Goal: Task Accomplishment & Management: Use online tool/utility

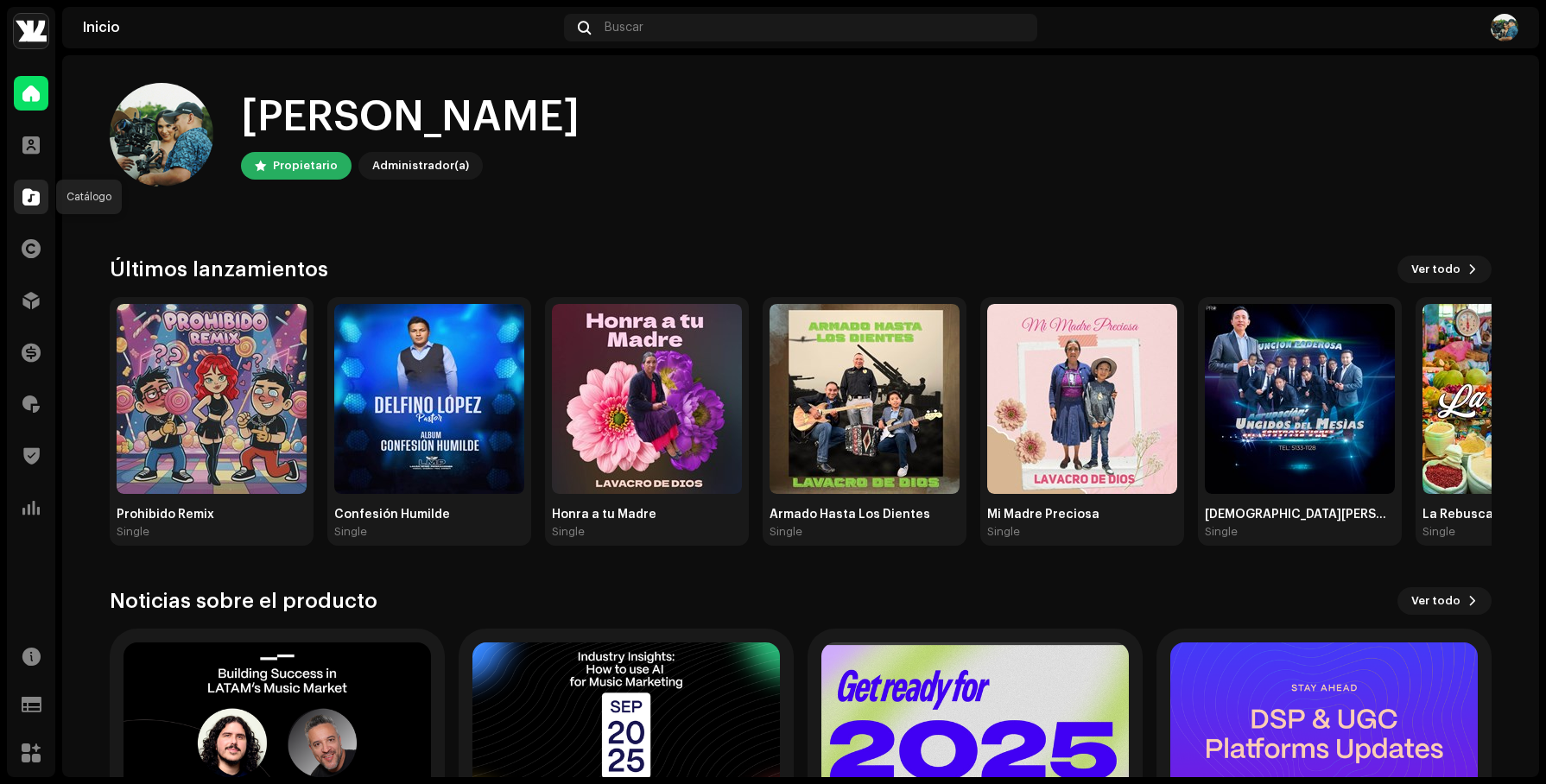
click at [37, 190] on span at bounding box center [31, 197] width 18 height 14
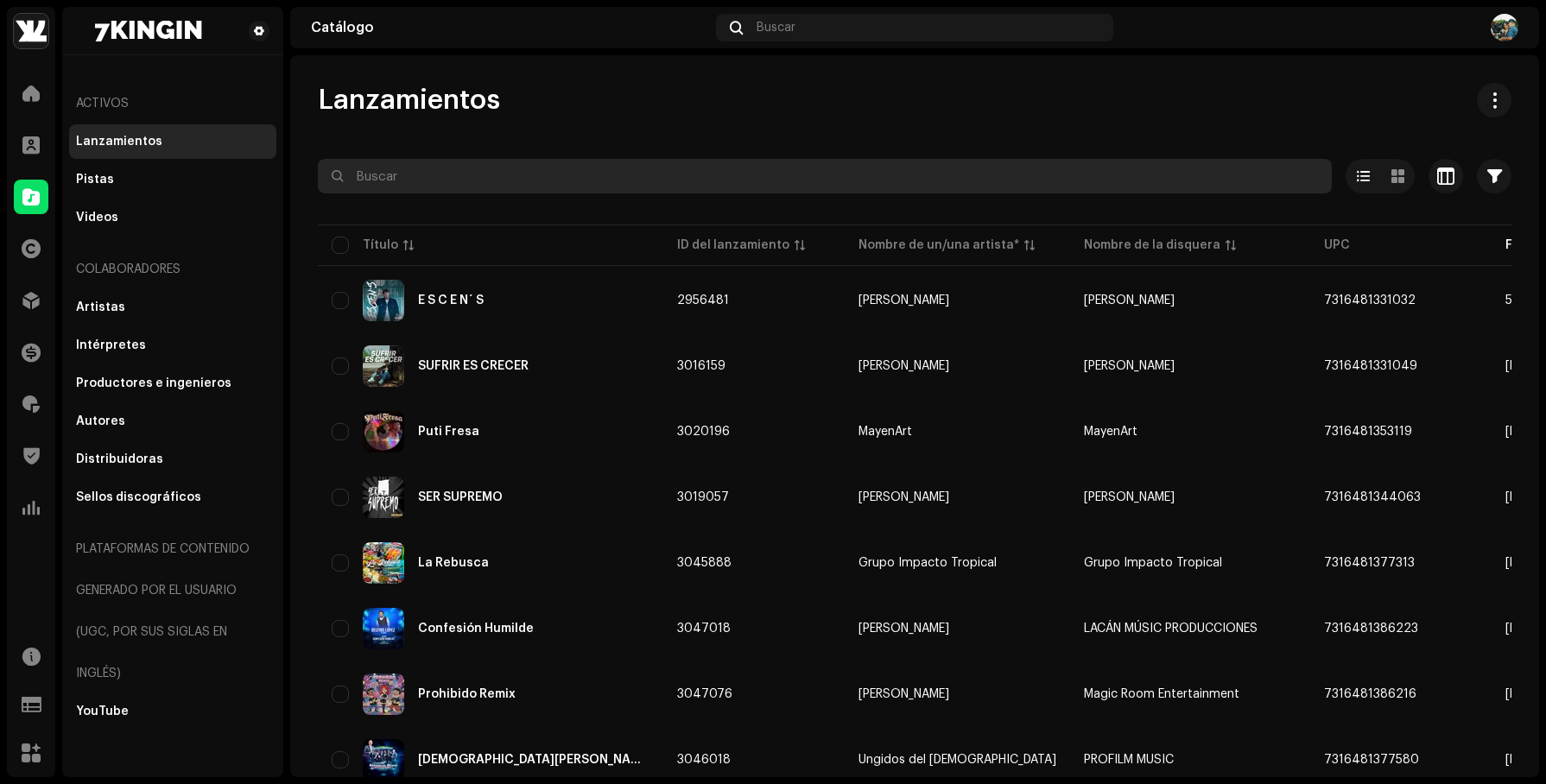
click at [384, 183] on input "text" at bounding box center [824, 175] width 1014 height 34
type input "frio"
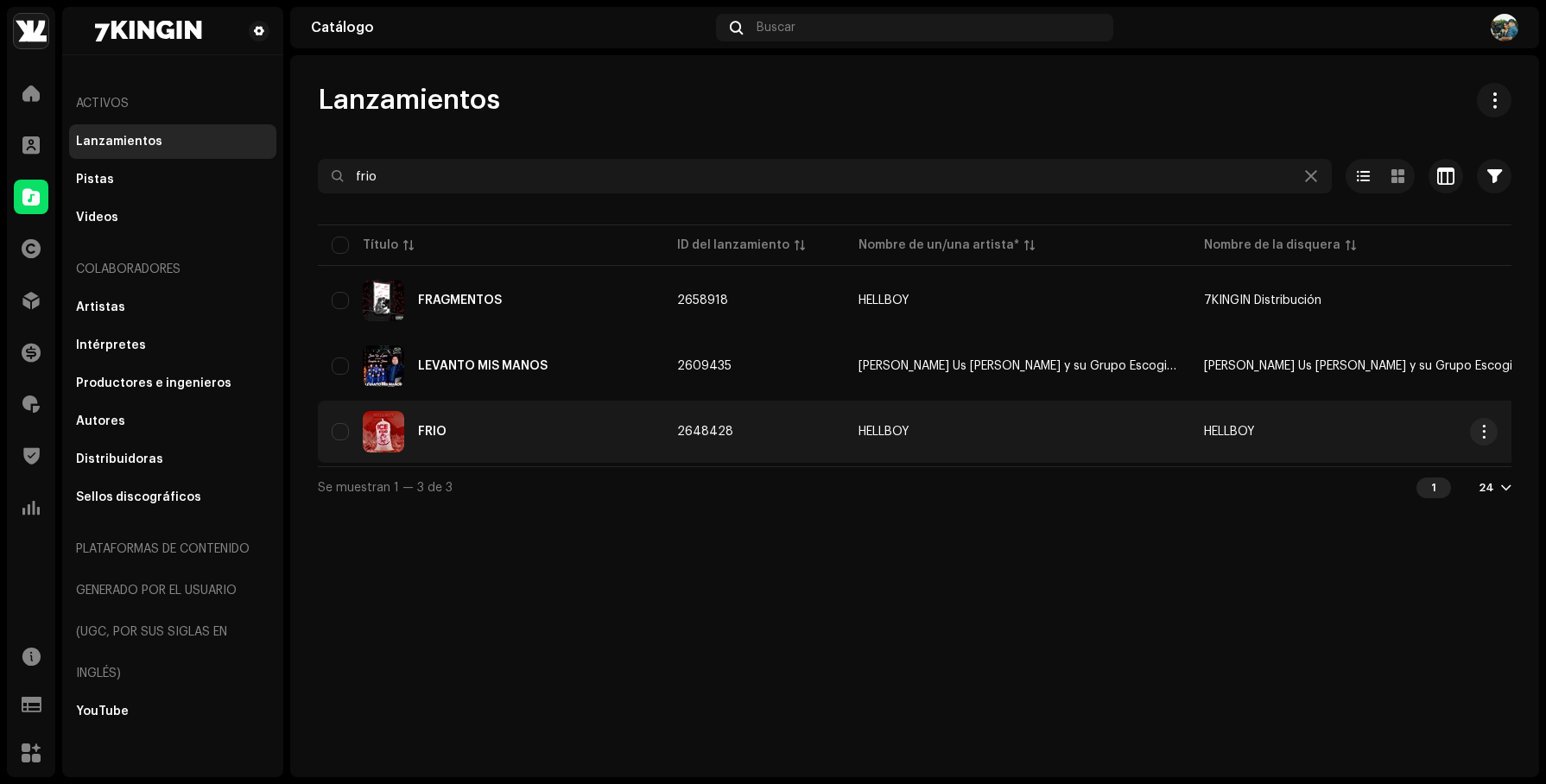
click at [759, 425] on td "2648428" at bounding box center [754, 431] width 182 height 62
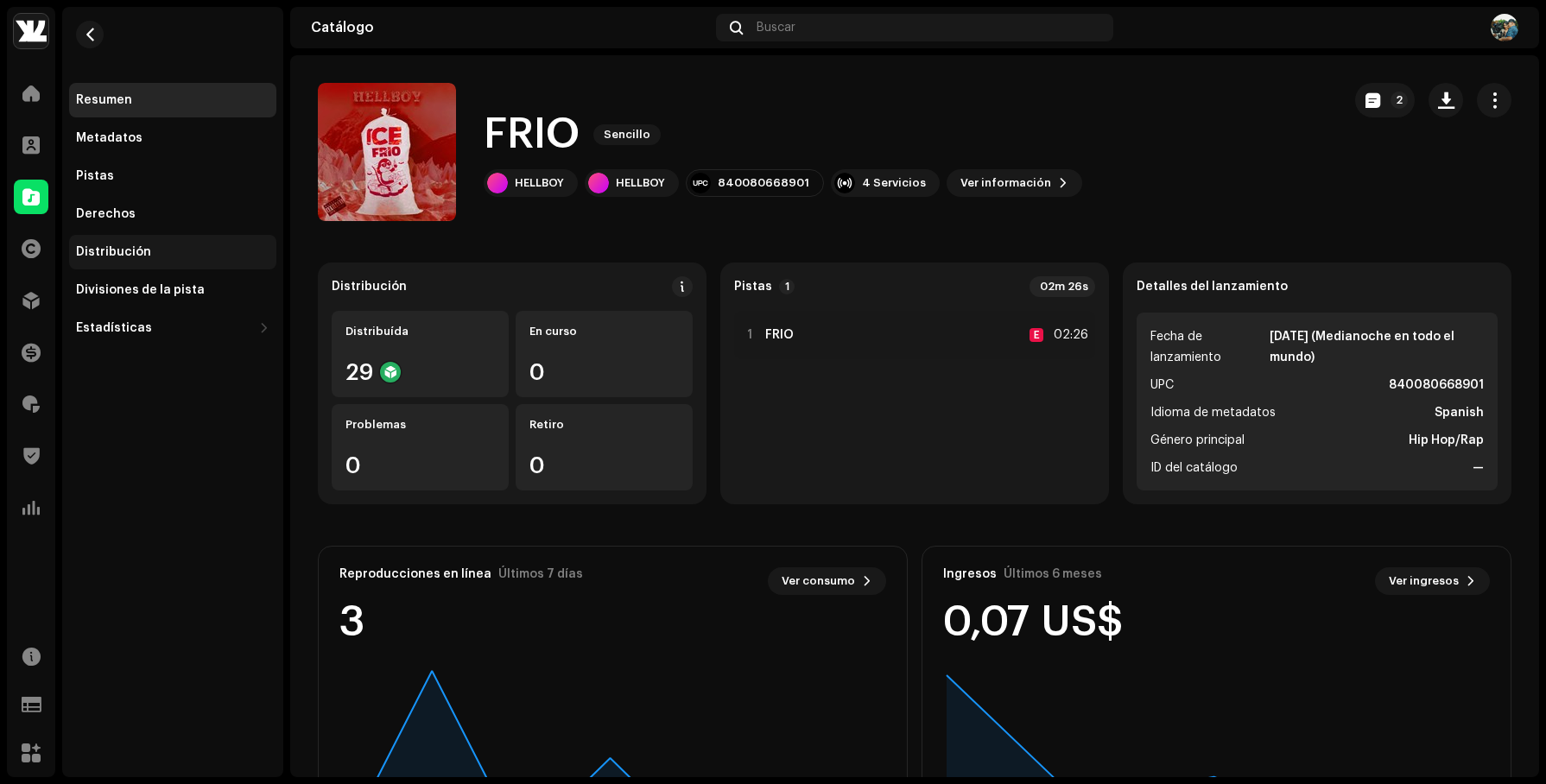
click at [166, 249] on div "Distribución" at bounding box center [172, 252] width 193 height 14
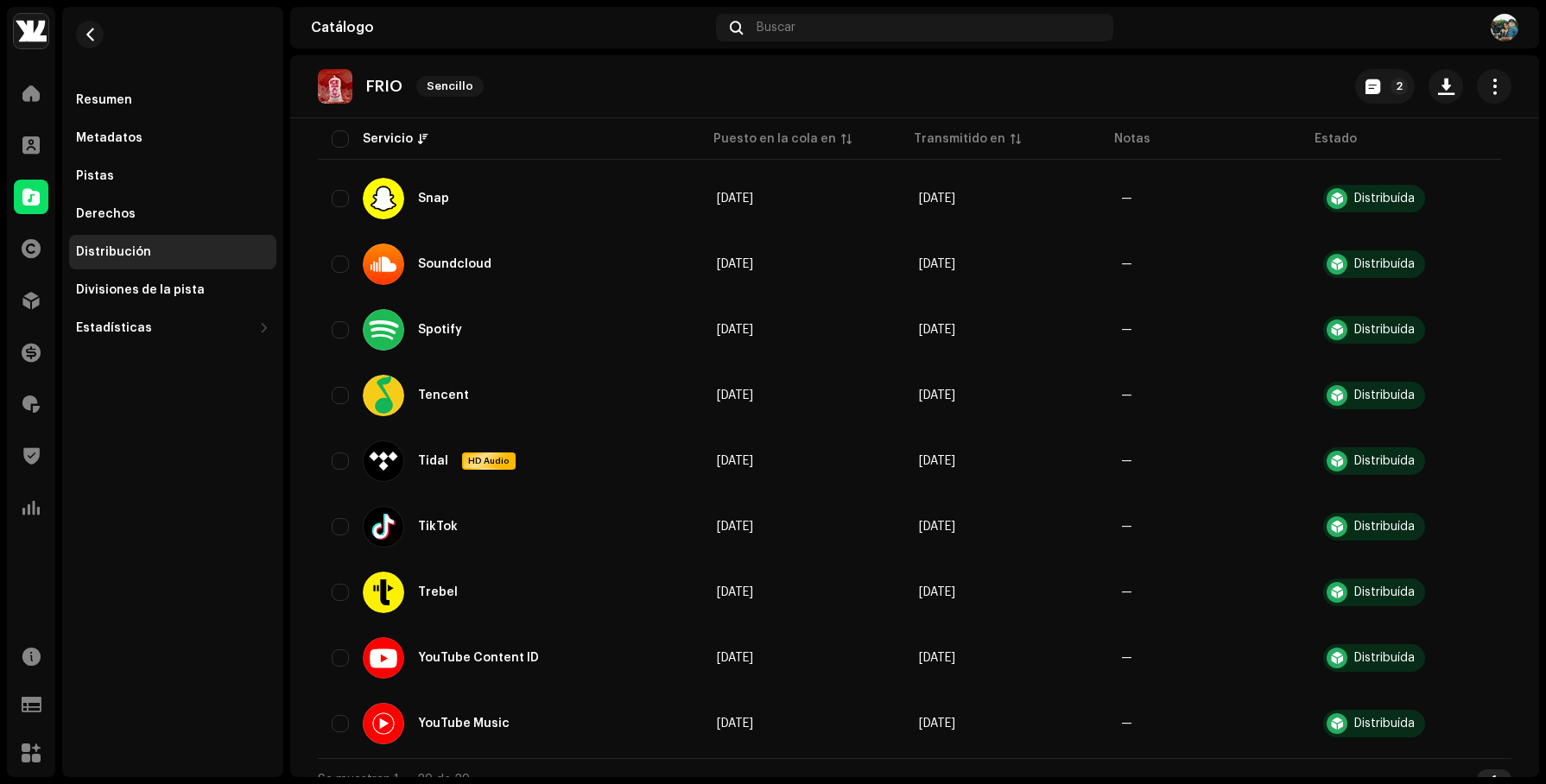
scroll to position [1566, 0]
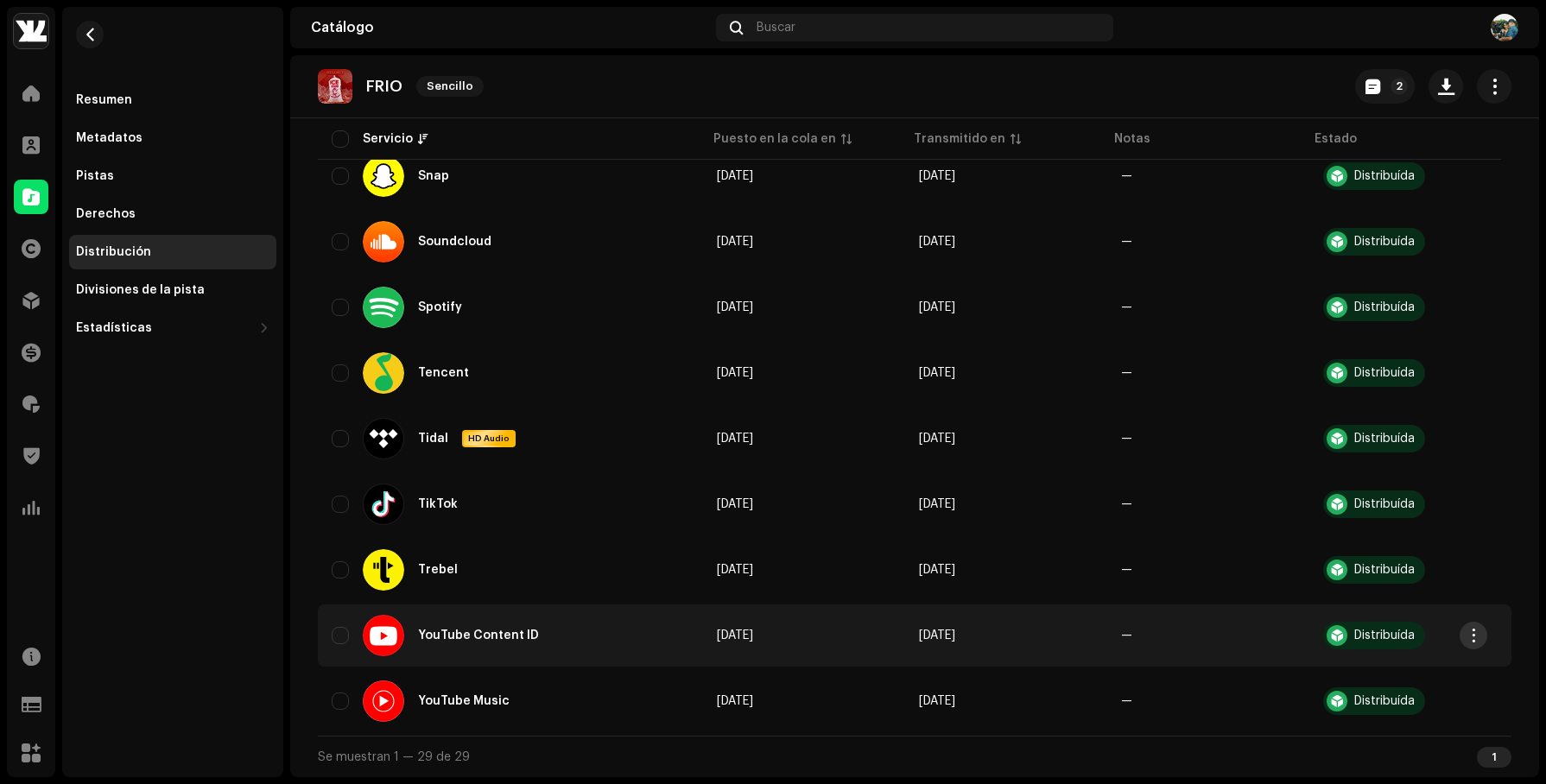
click at [1472, 630] on span "button" at bounding box center [1474, 636] width 13 height 14
click at [1370, 708] on div "Retiro" at bounding box center [1392, 709] width 161 height 14
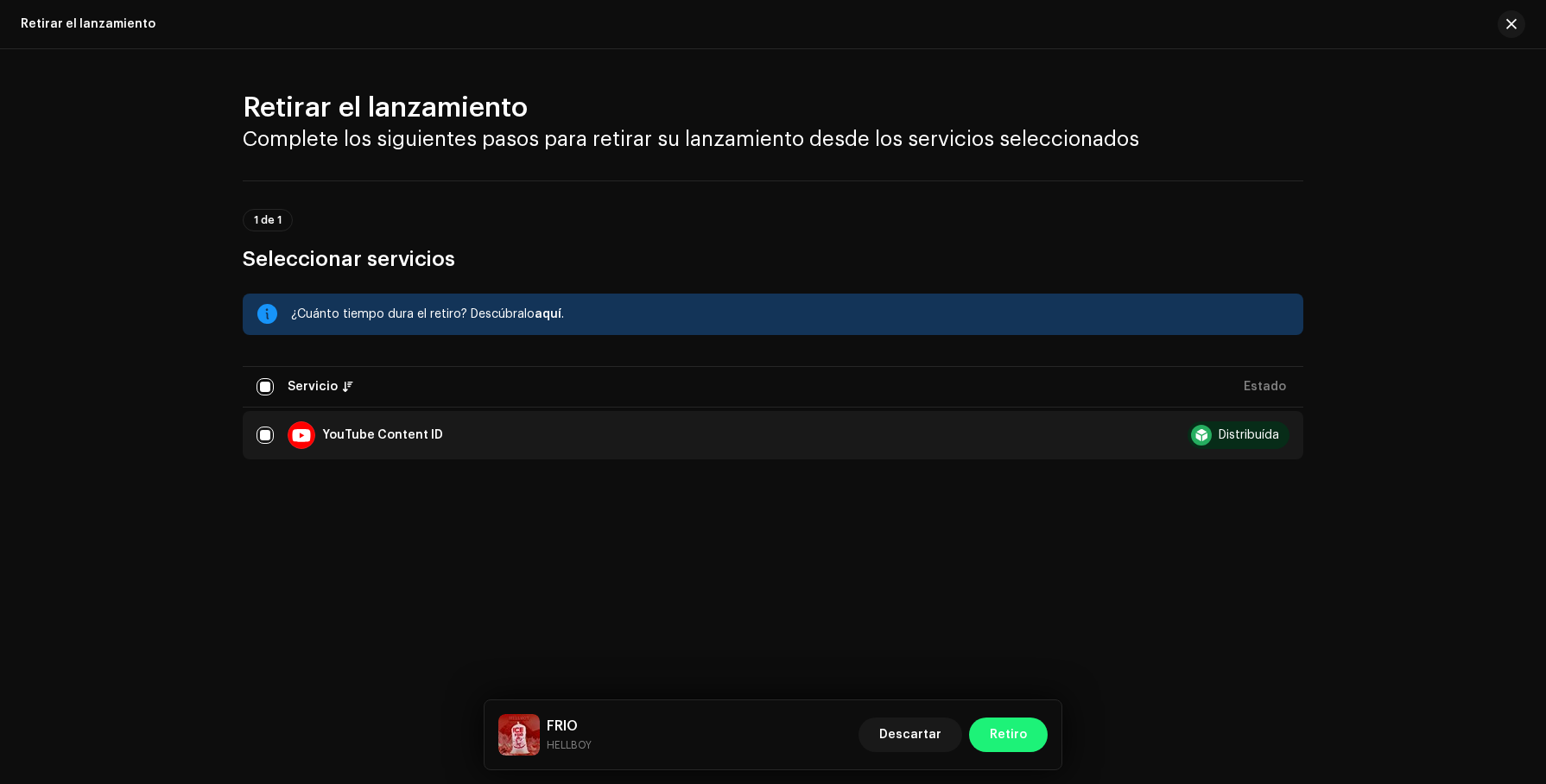
click at [1018, 738] on span "Retiro" at bounding box center [1009, 734] width 37 height 34
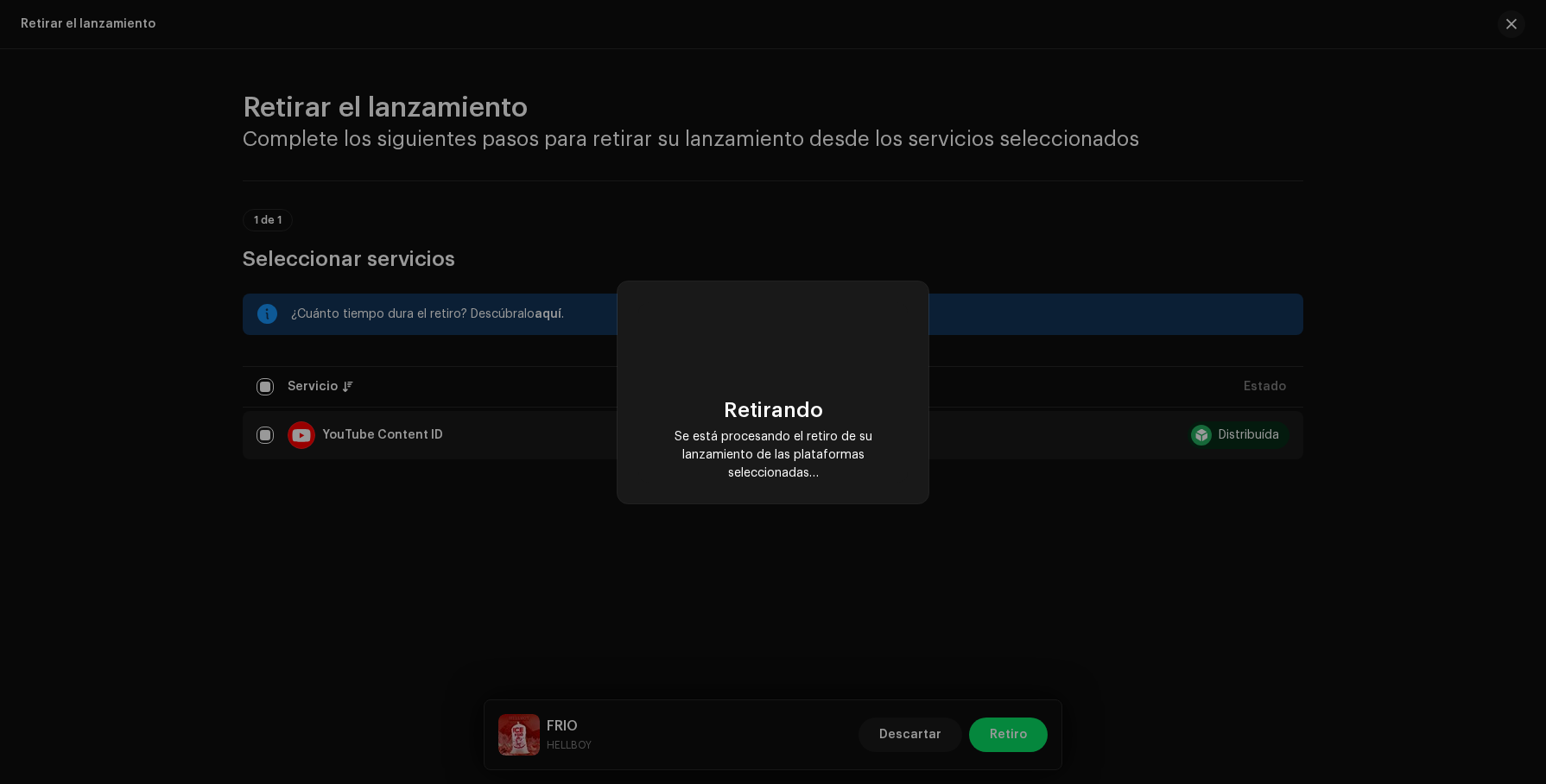
scroll to position [0, 0]
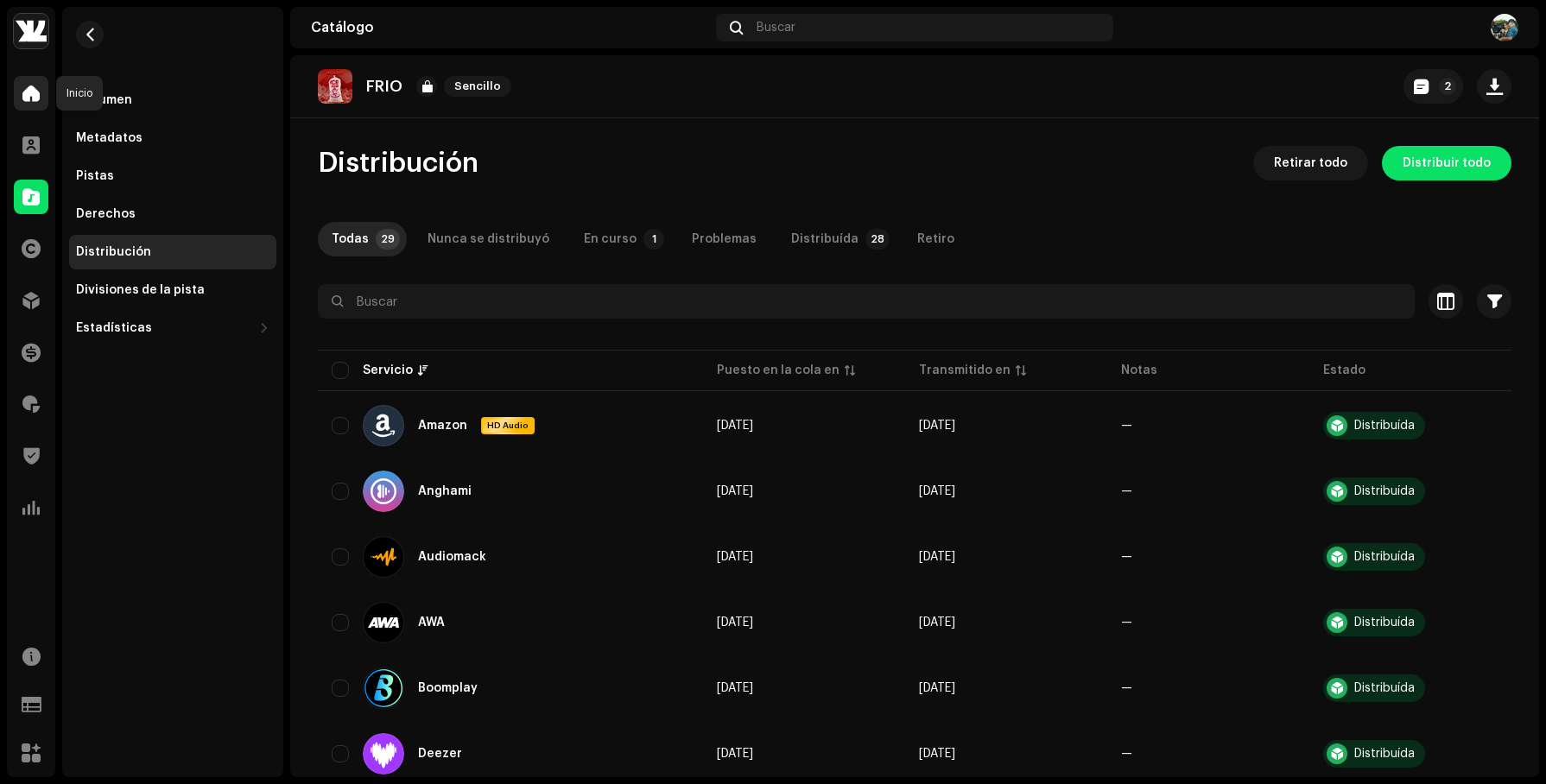
click at [37, 92] on span at bounding box center [31, 93] width 18 height 14
